Goal: Task Accomplishment & Management: Use online tool/utility

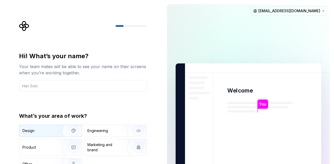
click at [45, 129] on div "Design" at bounding box center [38, 130] width 33 height 5
click at [64, 89] on input "text" at bounding box center [83, 85] width 128 height 11
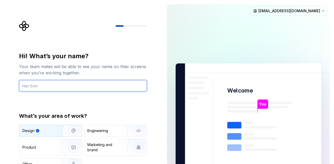
drag, startPoint x: 41, startPoint y: 88, endPoint x: 40, endPoint y: 83, distance: 5.3
click at [41, 87] on input "text" at bounding box center [83, 85] width 128 height 11
type input "mike"
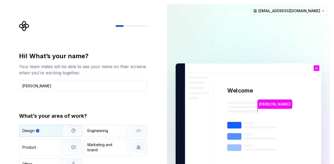
drag, startPoint x: 333, startPoint y: 61, endPoint x: 332, endPoint y: 78, distance: 17.0
click at [332, 78] on div "mike Welcome m You T B +3 Thomas Brooke Jamie sumitbhosale940@gmail.com" at bounding box center [248, 117] width 171 height 235
click at [57, 132] on img "button" at bounding box center [69, 131] width 33 height 35
type button "Design"
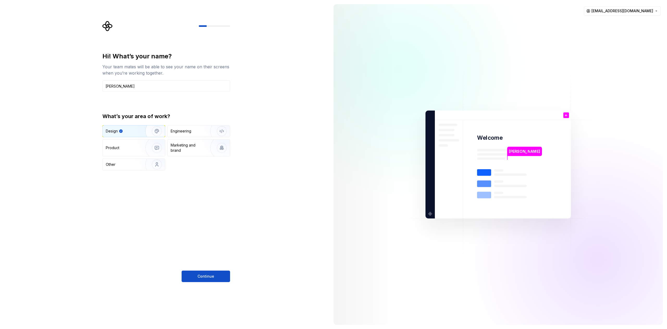
drag, startPoint x: 314, startPoint y: 0, endPoint x: 206, endPoint y: 276, distance: 296.6
click at [205, 164] on span "Continue" at bounding box center [206, 276] width 17 height 5
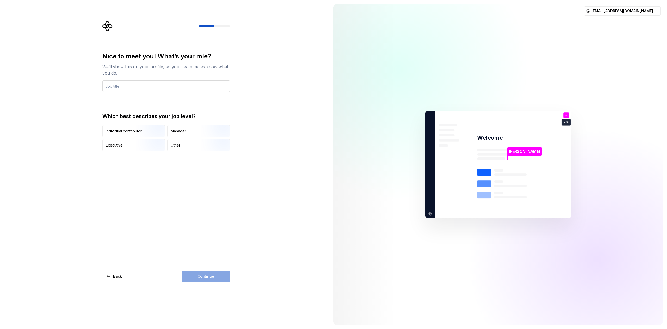
click at [165, 85] on input "text" at bounding box center [166, 85] width 128 height 11
click at [172, 147] on div "Other" at bounding box center [176, 145] width 10 height 5
click at [193, 164] on div "Continue" at bounding box center [206, 275] width 48 height 11
click at [225, 164] on div "Continue" at bounding box center [206, 275] width 48 height 11
click at [139, 78] on div "Nice to meet you! What’s your role? We’ll show this on your profile, so your te…" at bounding box center [166, 72] width 128 height 40
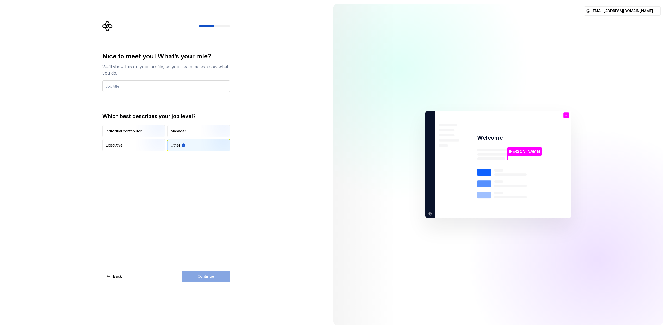
click at [143, 86] on input "text" at bounding box center [166, 85] width 128 height 11
type input "e"
type input "ui"
click at [211, 164] on span "Continue" at bounding box center [206, 276] width 17 height 5
click at [114, 126] on div "Just me" at bounding box center [116, 127] width 13 height 5
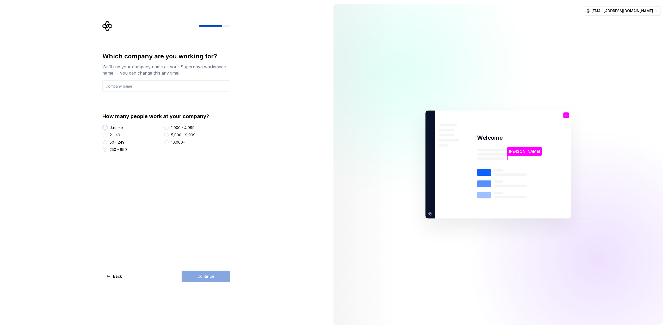
click at [107, 126] on button "Just me" at bounding box center [105, 128] width 4 height 4
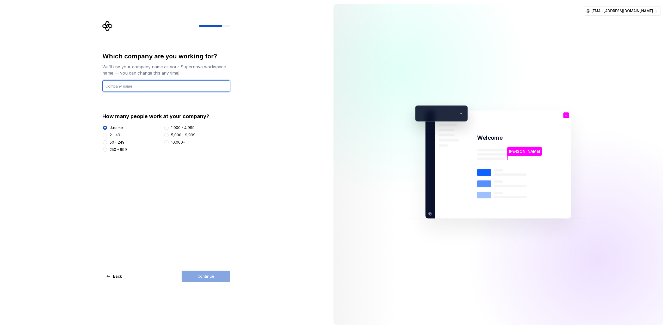
click at [153, 87] on input "text" at bounding box center [166, 85] width 128 height 11
type input "just me"
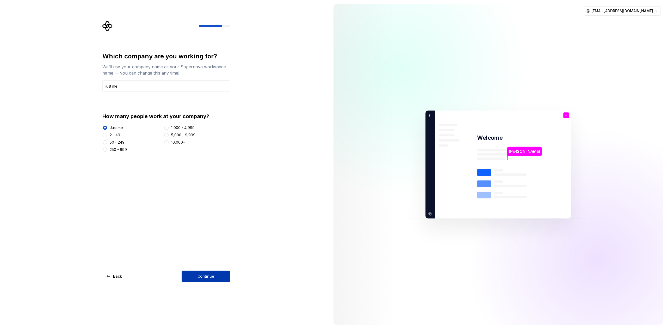
click at [213, 164] on span "Continue" at bounding box center [206, 276] width 17 height 5
click at [213, 164] on div "Continue" at bounding box center [206, 275] width 48 height 11
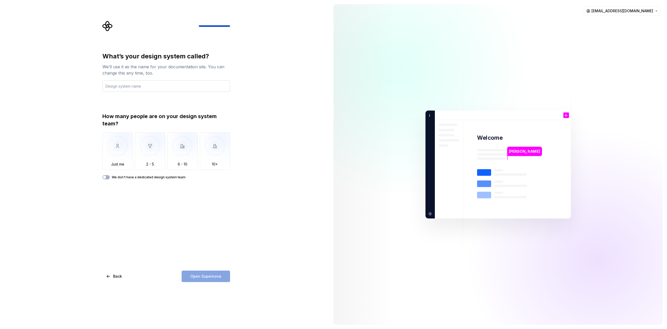
click at [150, 90] on input "text" at bounding box center [166, 85] width 128 height 11
click at [112, 160] on img "button" at bounding box center [117, 149] width 30 height 35
click at [176, 85] on input "text" at bounding box center [166, 85] width 128 height 11
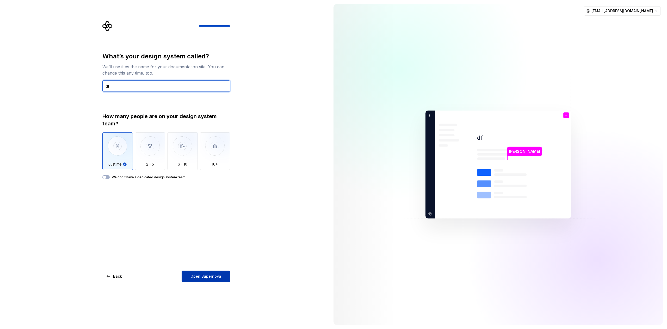
type input "df"
click at [204, 164] on button "Open Supernova" at bounding box center [206, 275] width 48 height 11
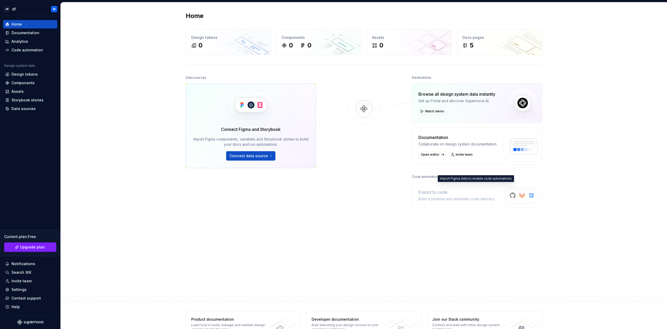
click at [333, 164] on div "Export to code" at bounding box center [456, 192] width 77 height 6
click at [224, 42] on div "0" at bounding box center [228, 45] width 74 height 8
